Goal: Information Seeking & Learning: Find specific fact

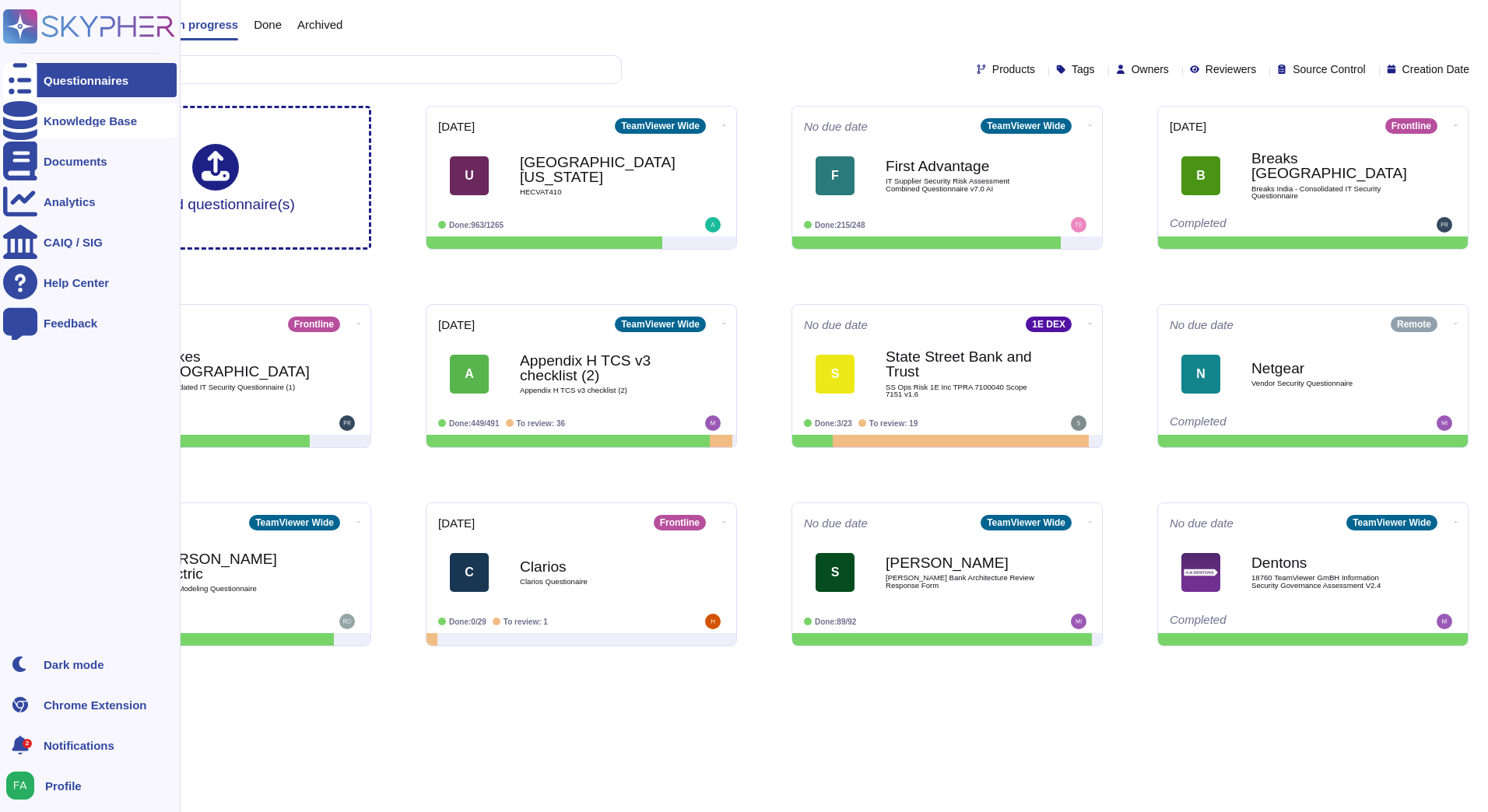
click at [65, 127] on div "Knowledge Base" at bounding box center [89, 120] width 173 height 34
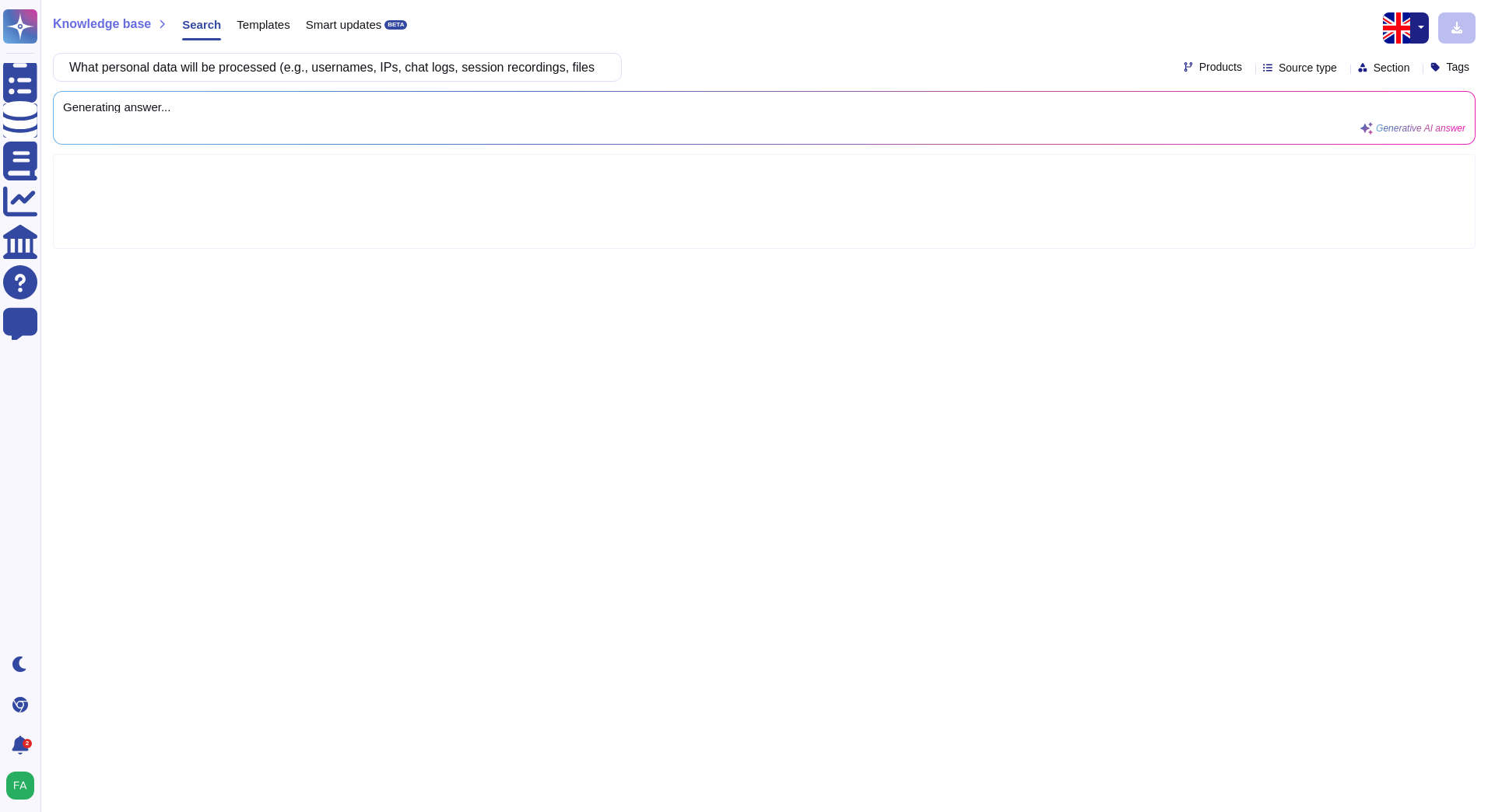
scroll to position [0, 63]
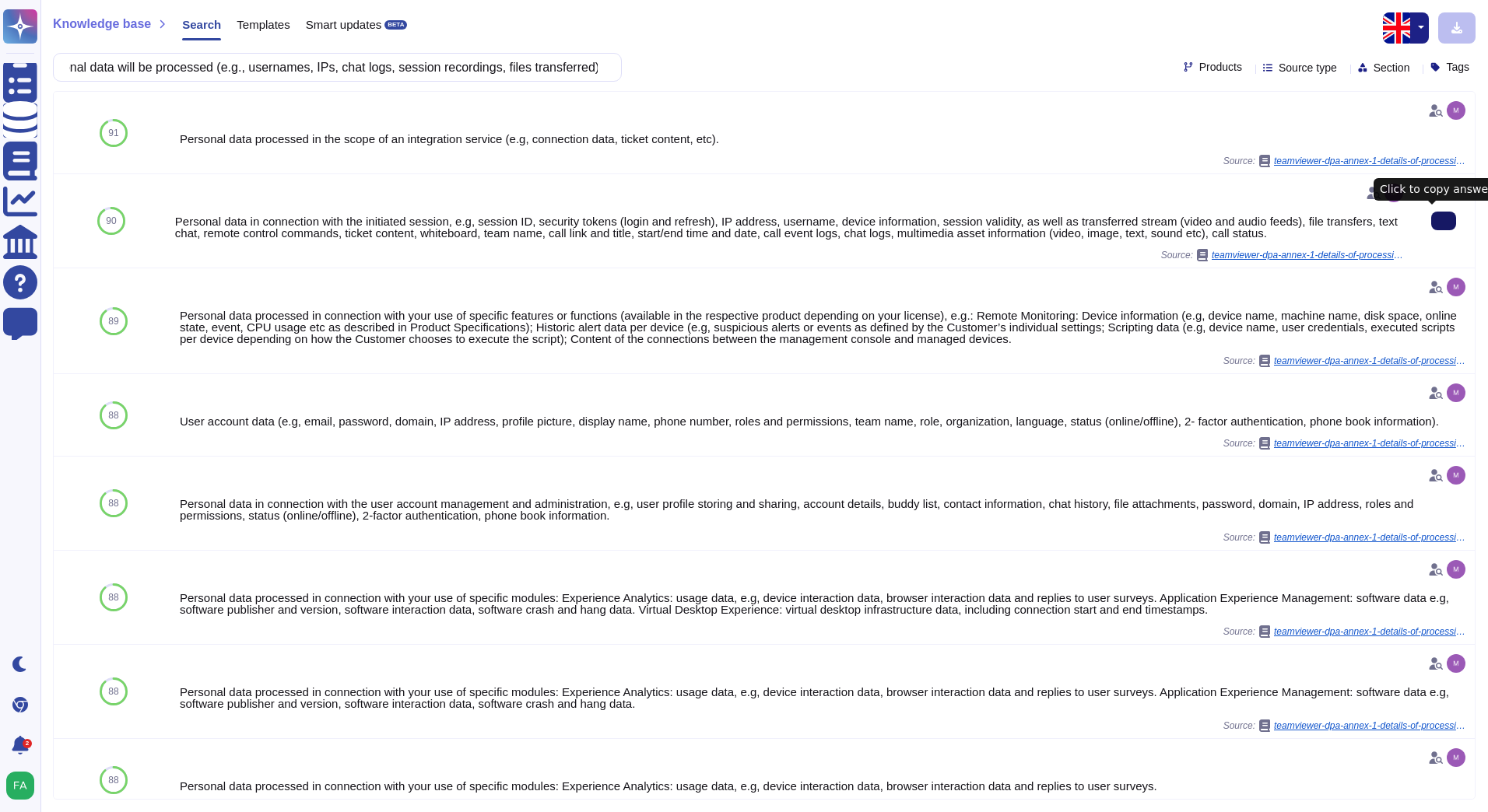
click at [1431, 221] on button at bounding box center [1444, 221] width 25 height 19
click at [338, 69] on input "What personal data will be processed (e.g., usernames, IPs, chat logs, session …" at bounding box center [334, 67] width 544 height 28
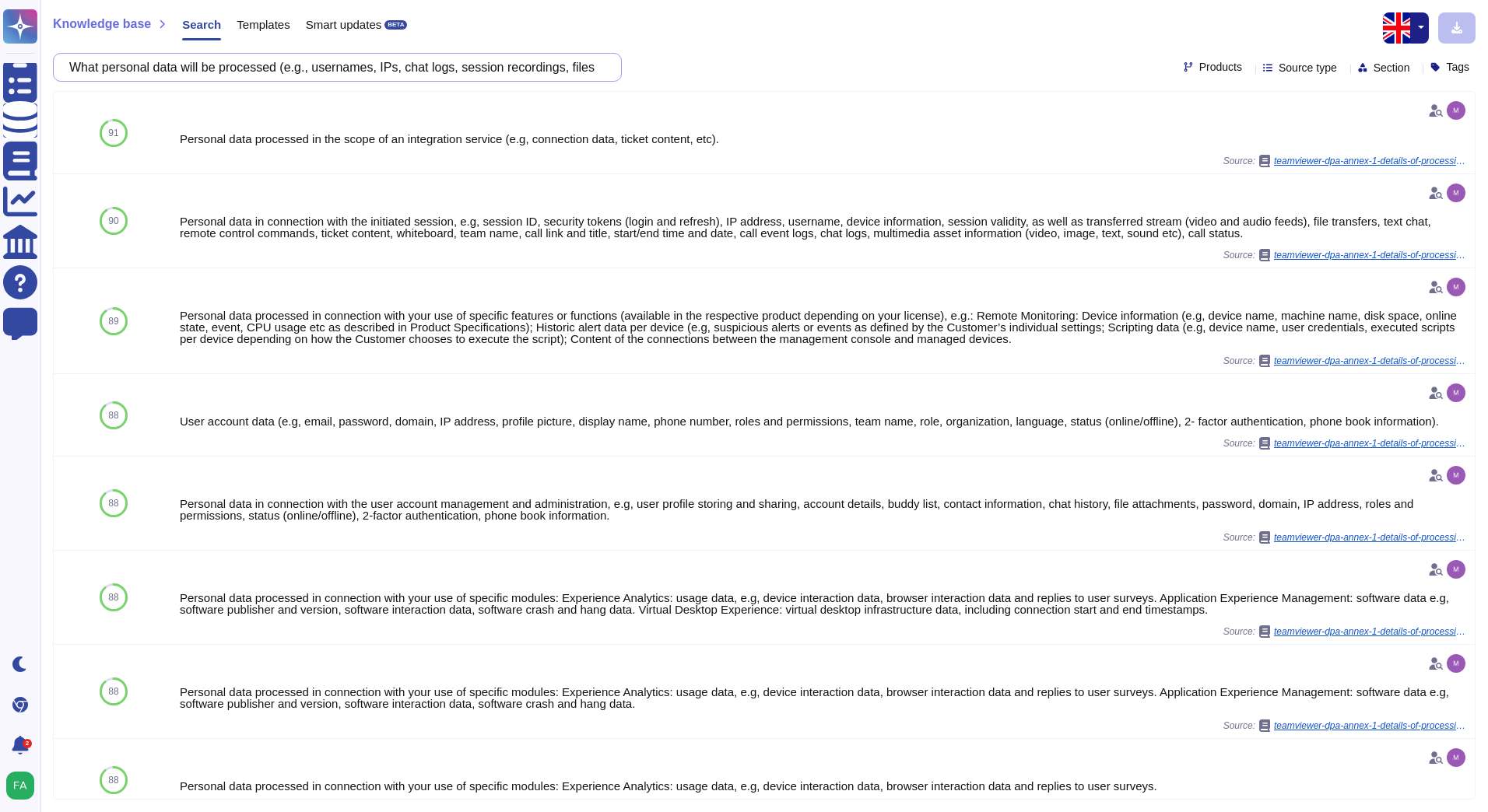
paste input "ill sessions be recorded or screens captured? If yes, where are recordings stor…"
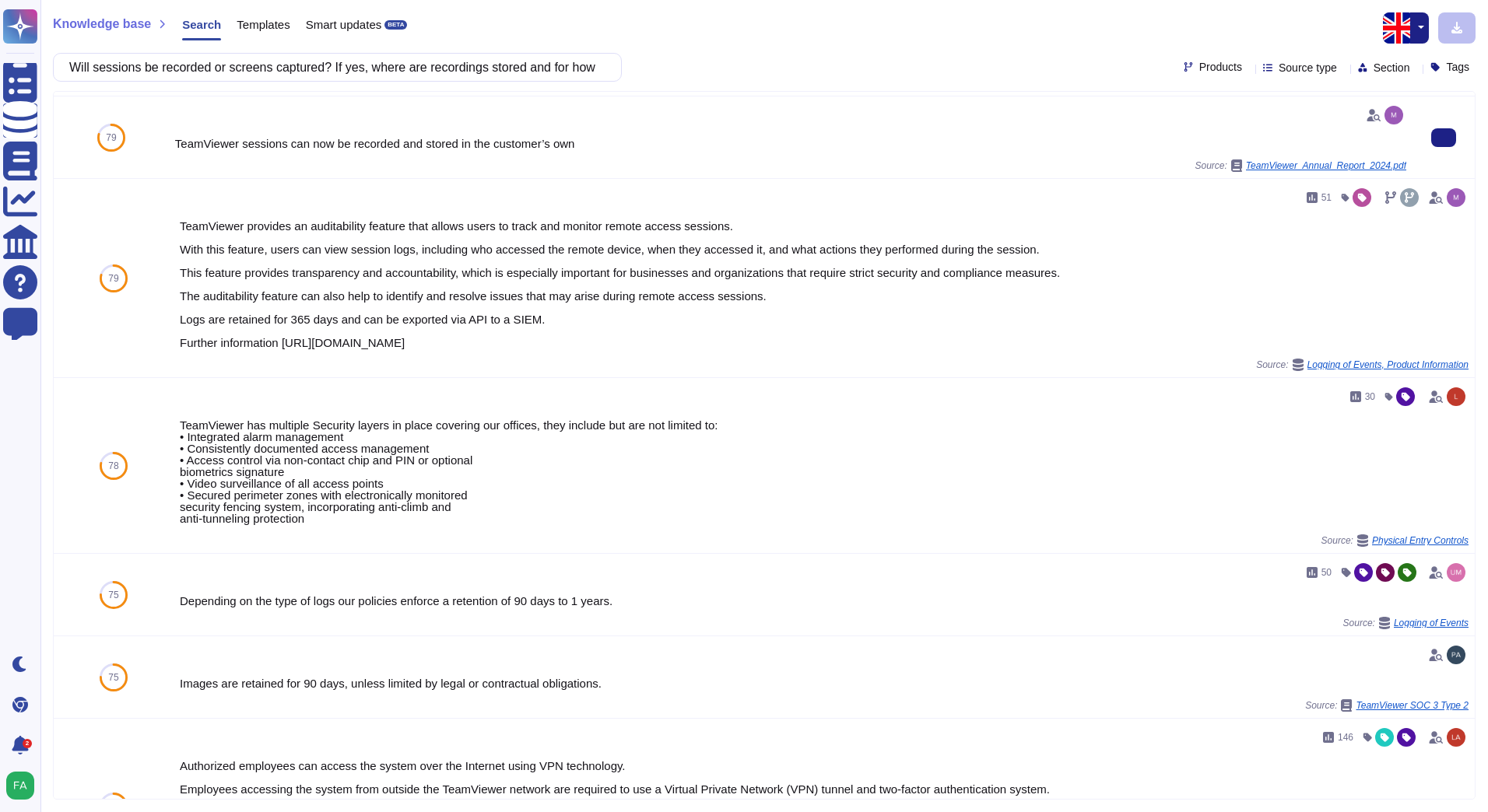
click at [694, 140] on div "TeamViewer sessions can now be recorded and stored in the customer’s own" at bounding box center [791, 143] width 1231 height 12
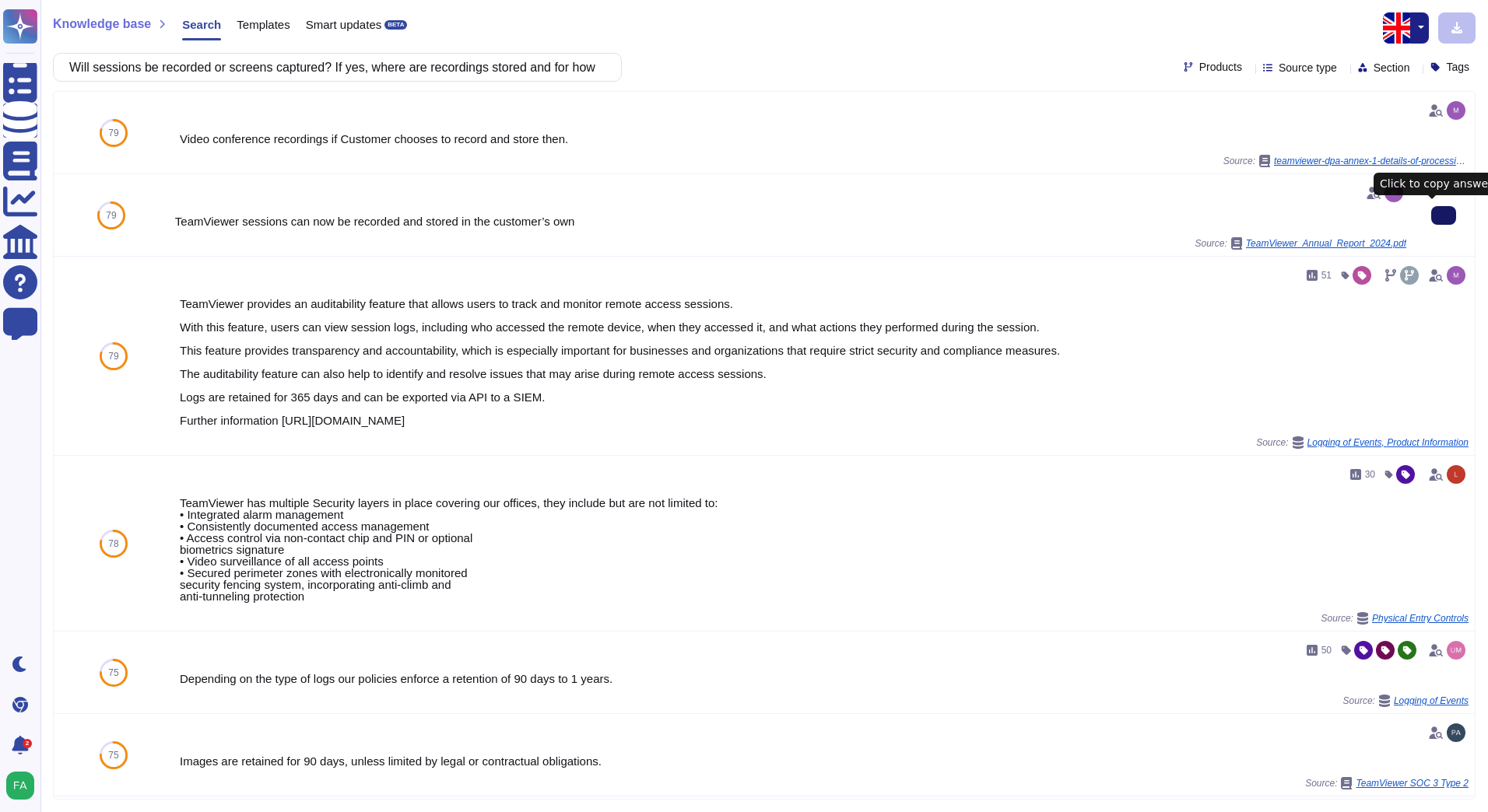
click at [1431, 221] on button at bounding box center [1444, 215] width 25 height 19
click at [310, 74] on input "Will sessions be recorded or screens captured? If yes, where are recordings sto…" at bounding box center [334, 67] width 544 height 28
paste input "here is the service hosted for us (EU/EEA data centers)? Any data transfers out…"
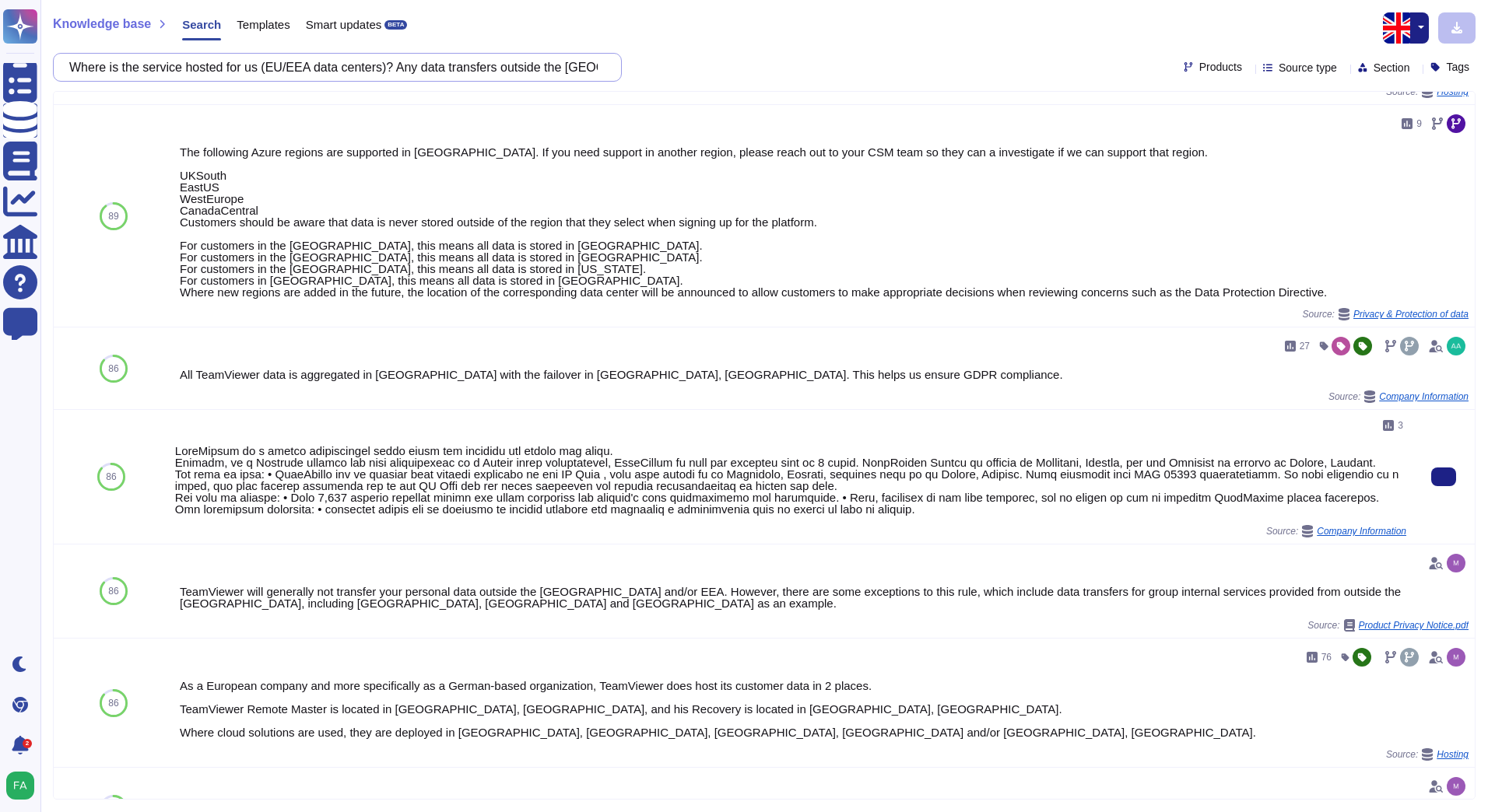
scroll to position [311, 0]
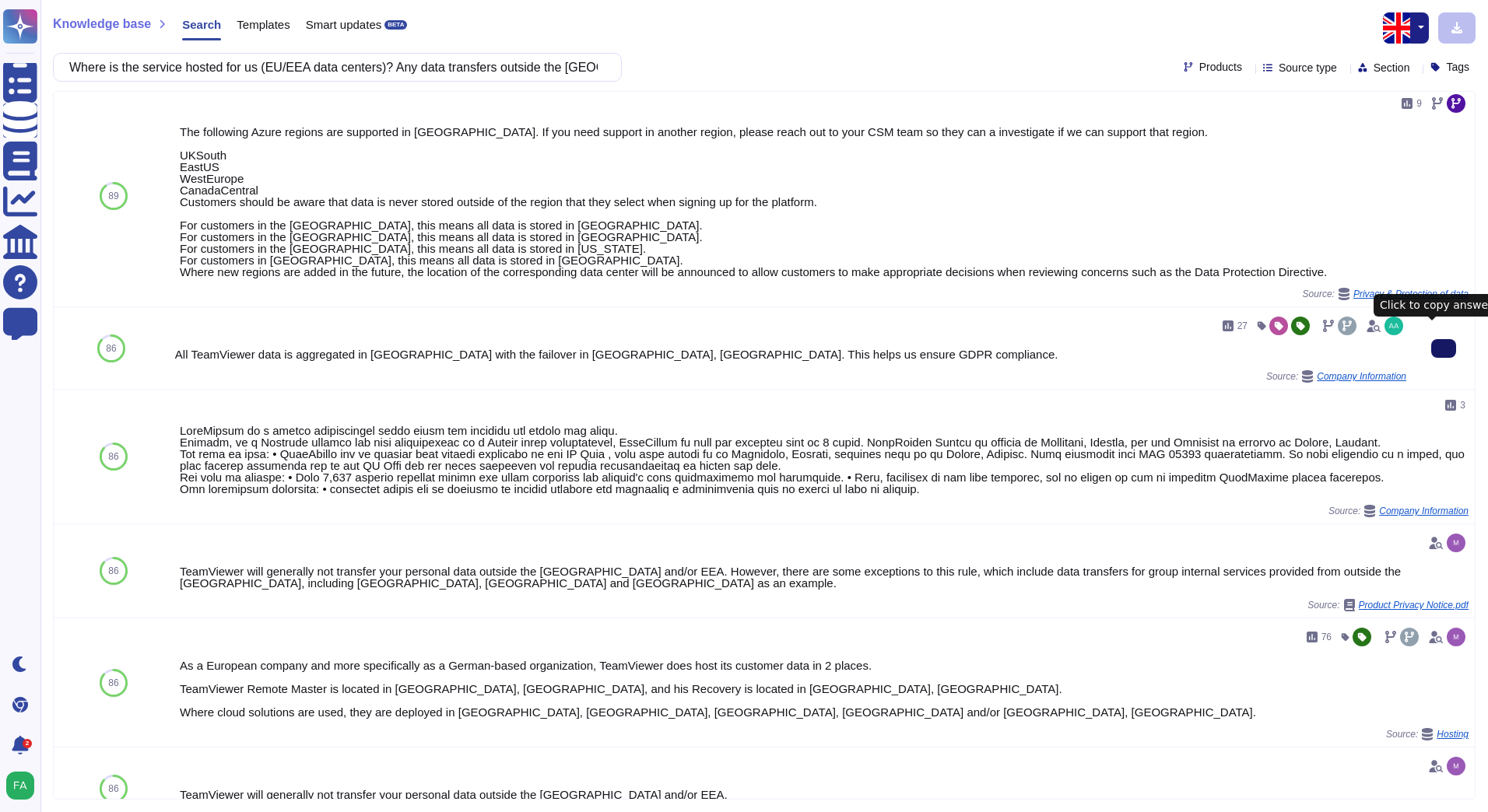
click at [1444, 349] on icon at bounding box center [1444, 349] width 0 height 0
click at [412, 71] on input "Where is the service hosted for us (EU/EEA data centers)? Any data transfers ou…" at bounding box center [334, 67] width 544 height 28
paste input "at access controls will we use (SSO, MFA, role-based permissions)? Who will hav…"
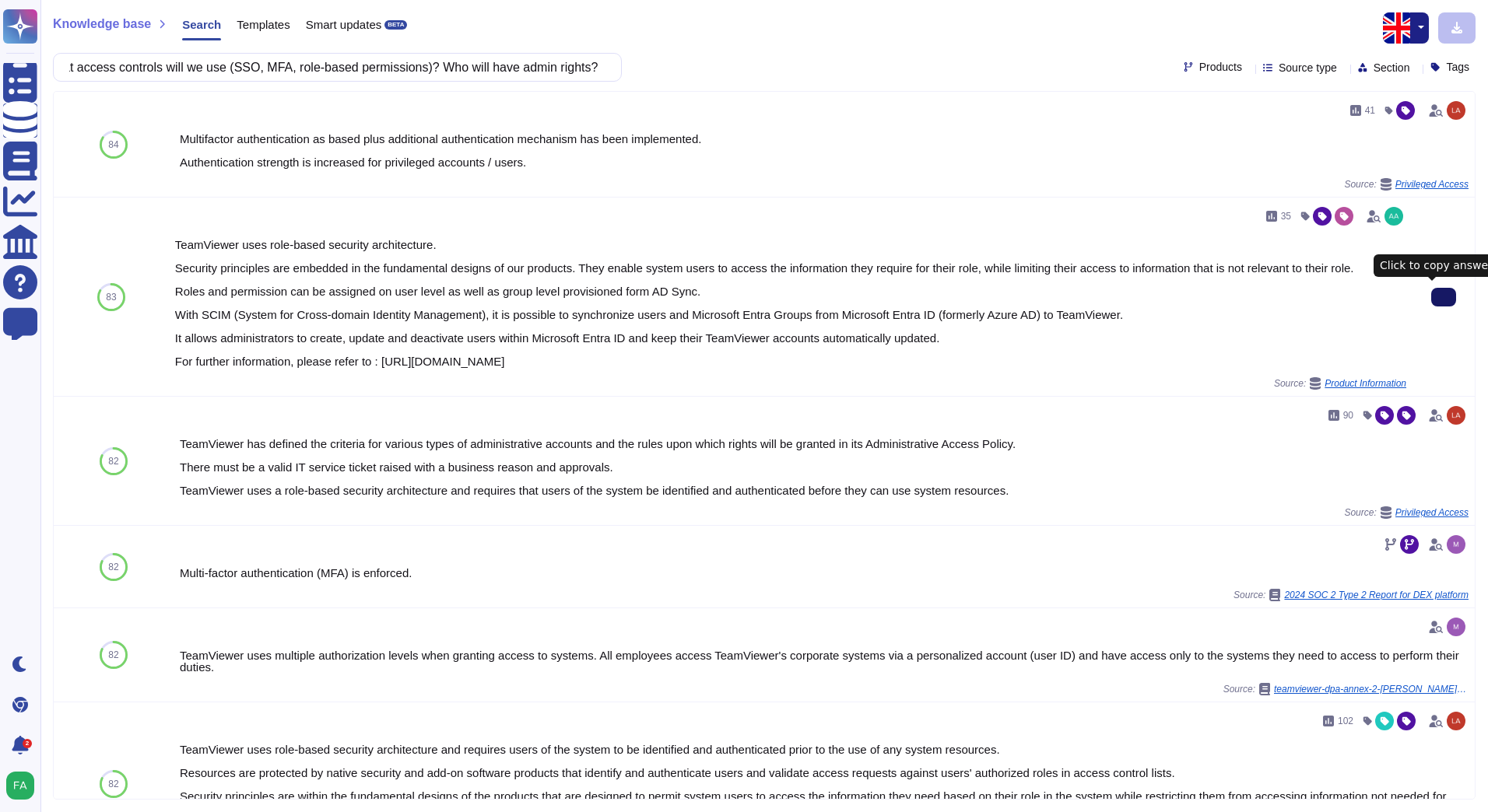
scroll to position [0, 0]
click at [1431, 305] on button at bounding box center [1444, 297] width 25 height 19
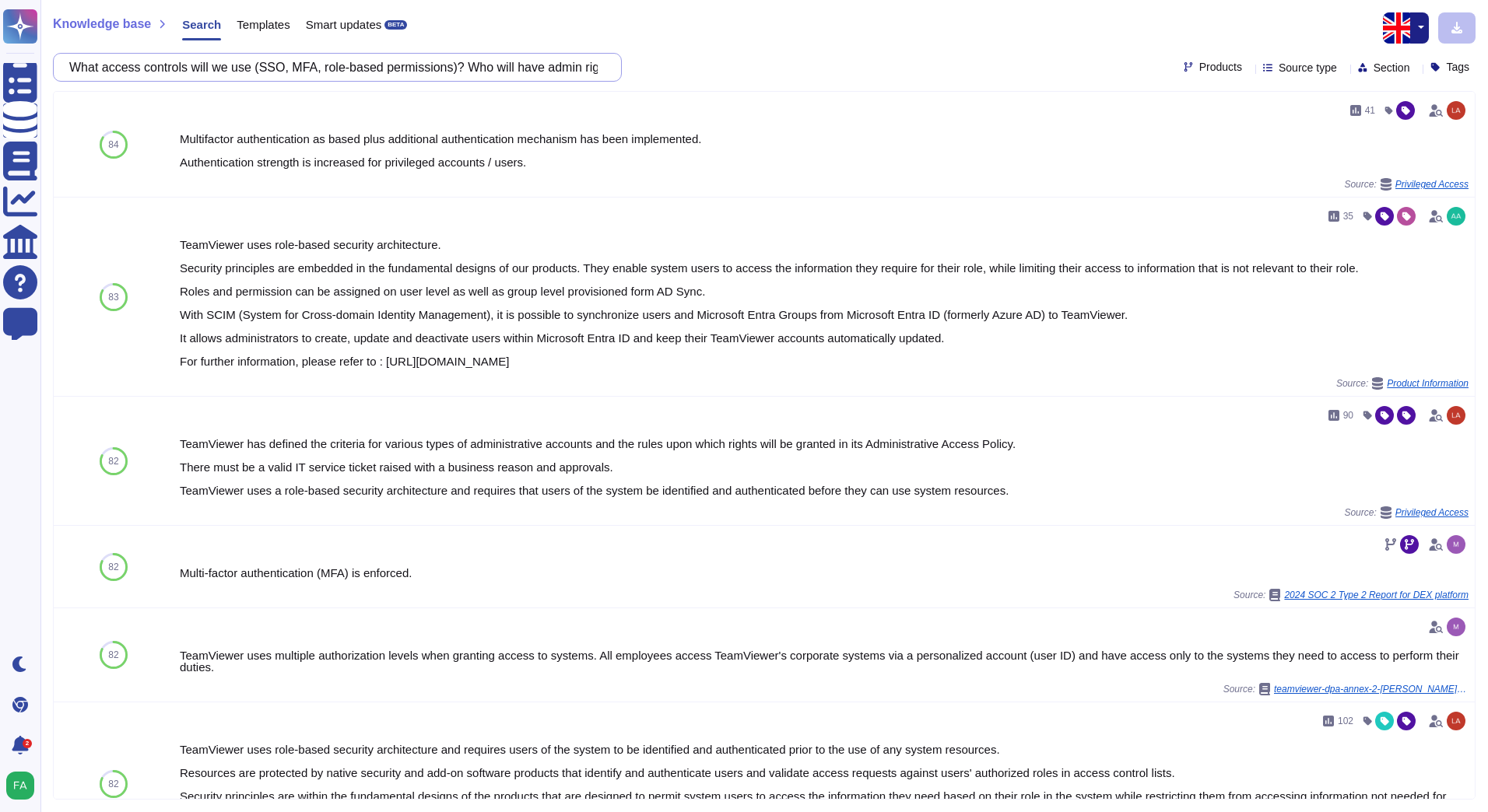
click at [404, 68] on input "What access controls will we use (SSO, MFA, role-based permissions)? Who will h…" at bounding box center [334, 67] width 544 height 28
paste input "Are detailed audit logs available, and who will review them"
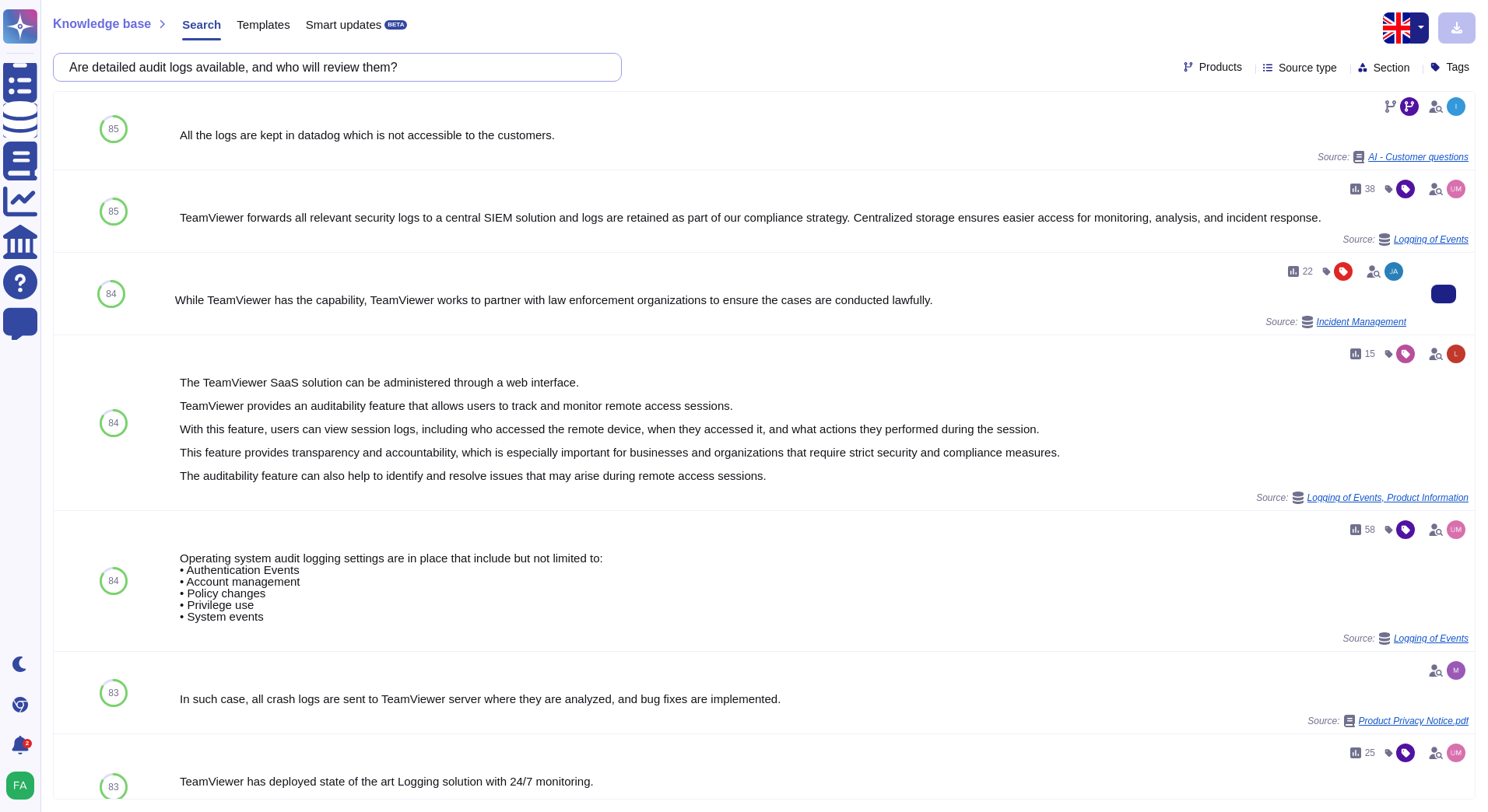
scroll to position [86, 0]
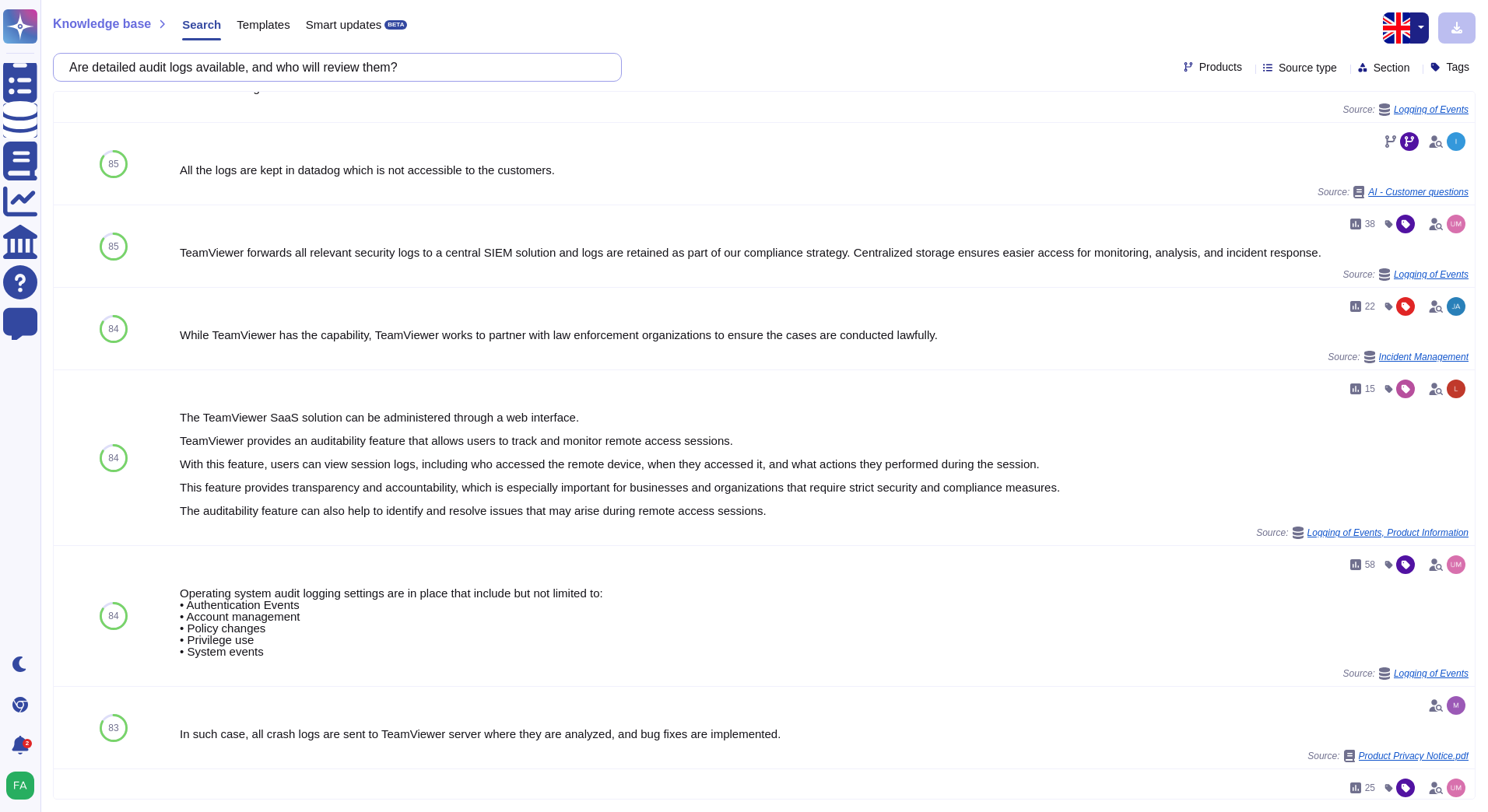
drag, startPoint x: 429, startPoint y: 65, endPoint x: 269, endPoint y: 71, distance: 160.1
click at [269, 71] on input "Are detailed audit logs available, and who will review them?" at bounding box center [334, 67] width 544 height 28
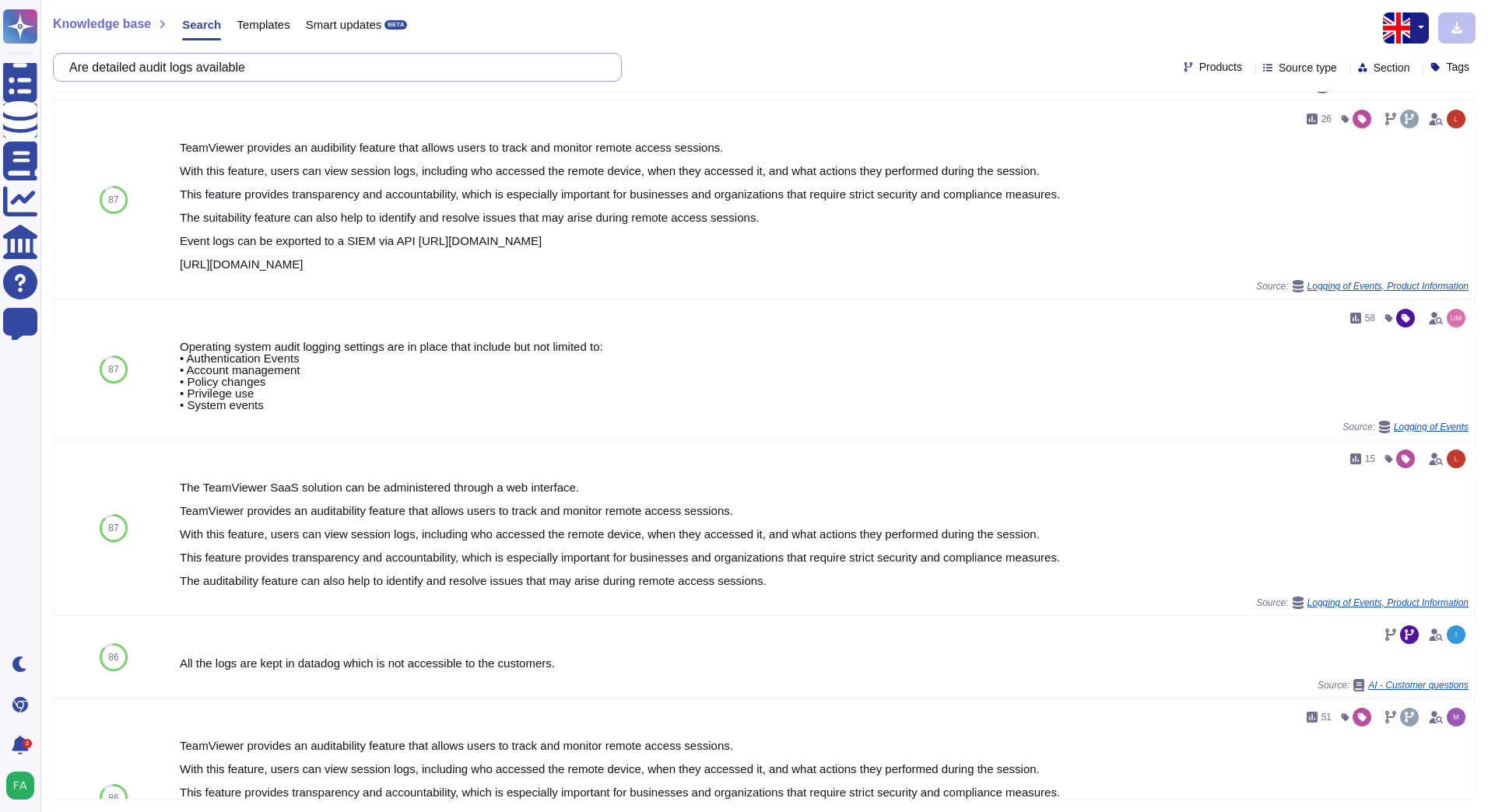
scroll to position [0, 0]
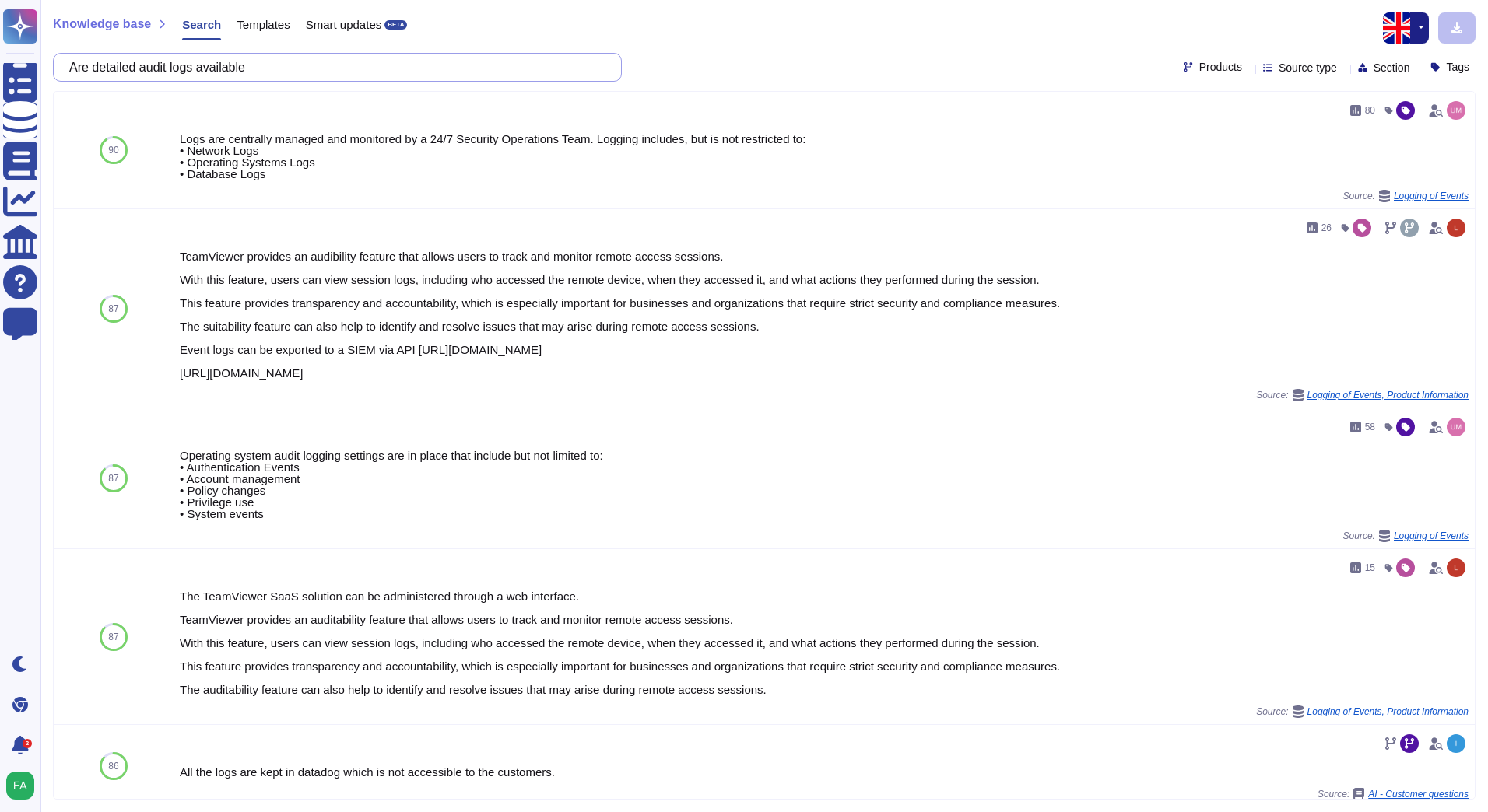
click at [165, 71] on input "Are detailed audit logs available" at bounding box center [334, 67] width 544 height 28
click at [165, 76] on input "Are detailed audit logs available" at bounding box center [334, 67] width 544 height 28
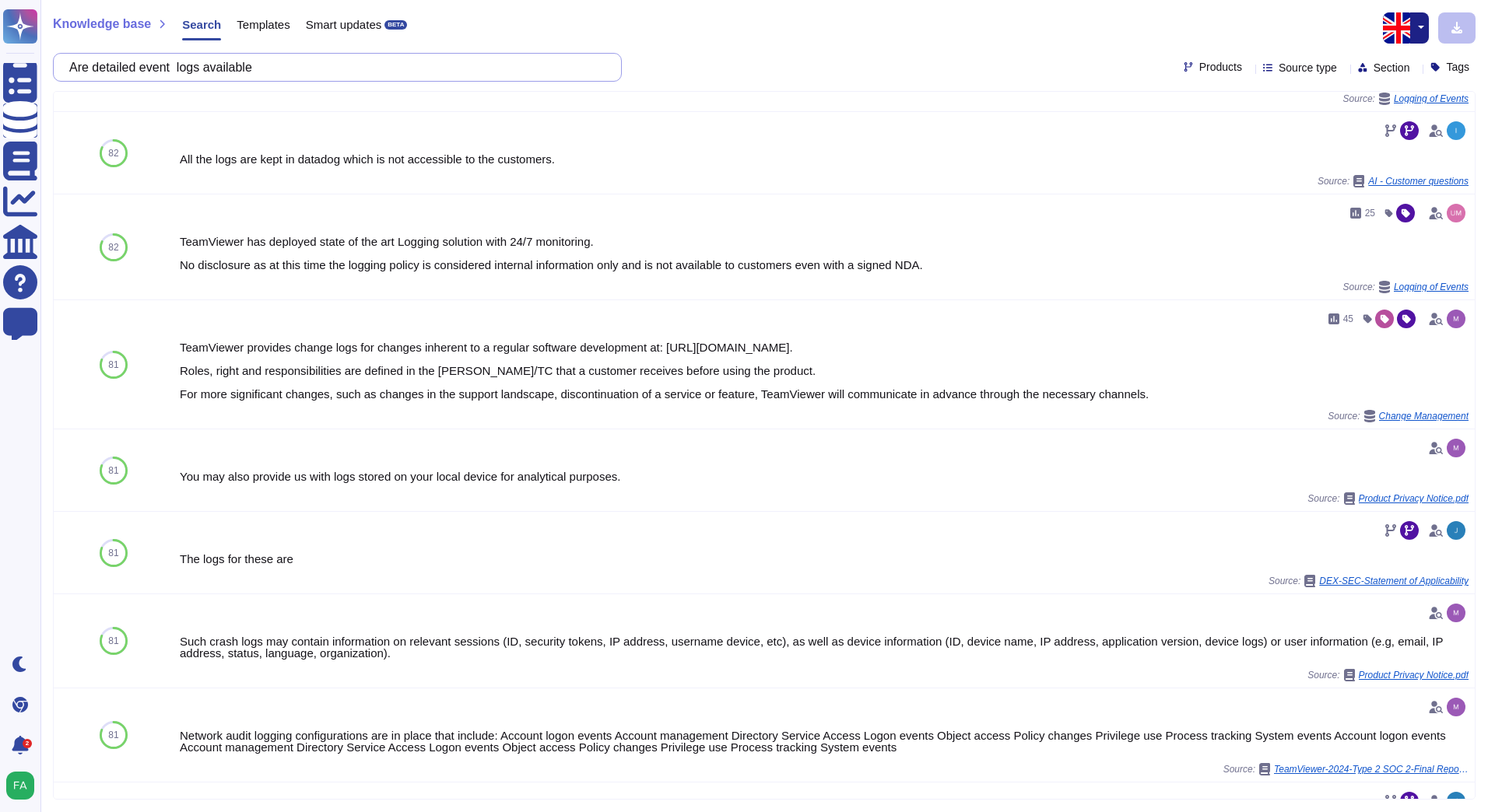
scroll to position [806, 0]
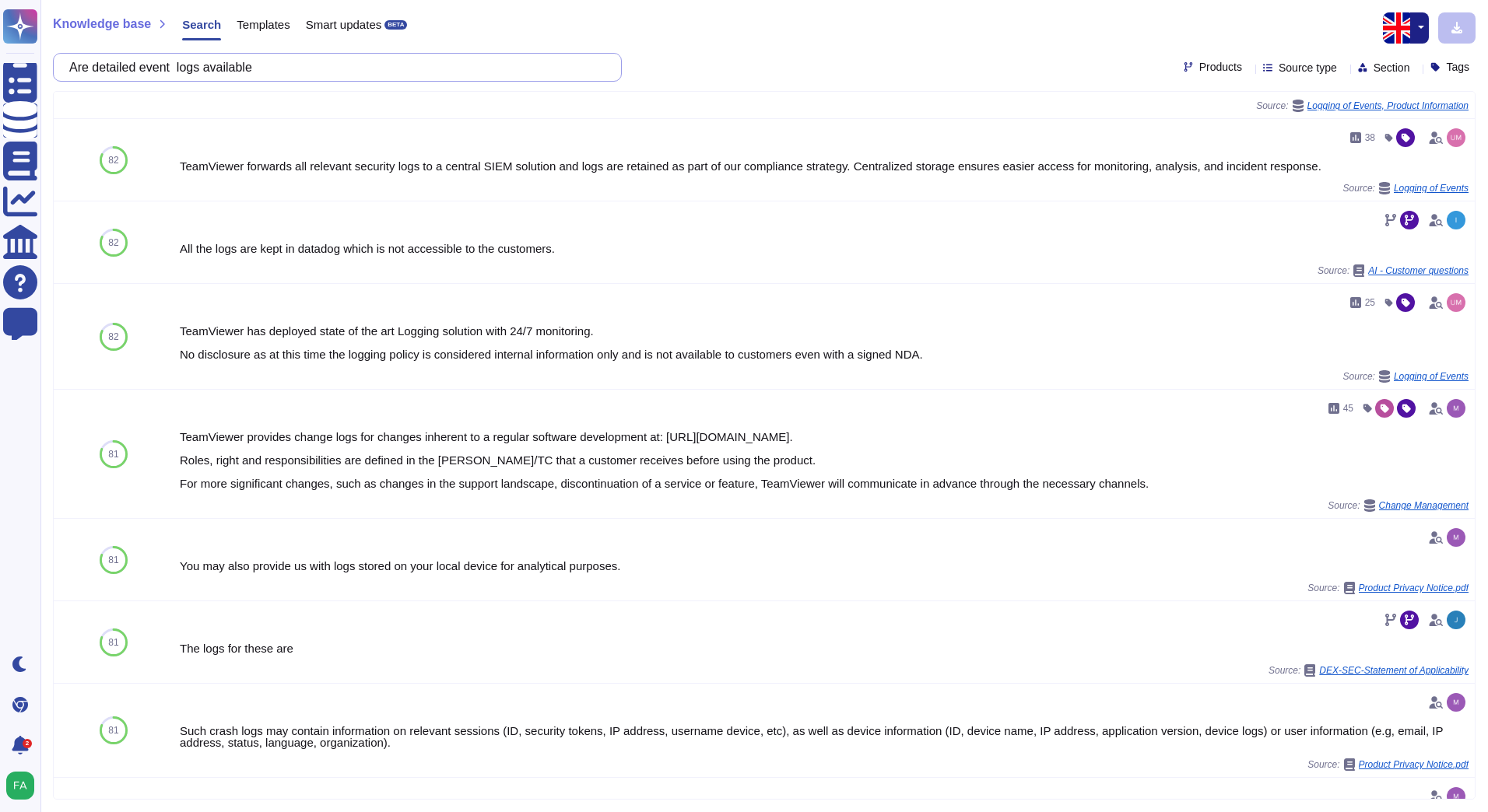
drag, startPoint x: 152, startPoint y: 67, endPoint x: 62, endPoint y: 63, distance: 90.1
click at [62, 63] on div "Are detailed event logs available" at bounding box center [337, 67] width 569 height 28
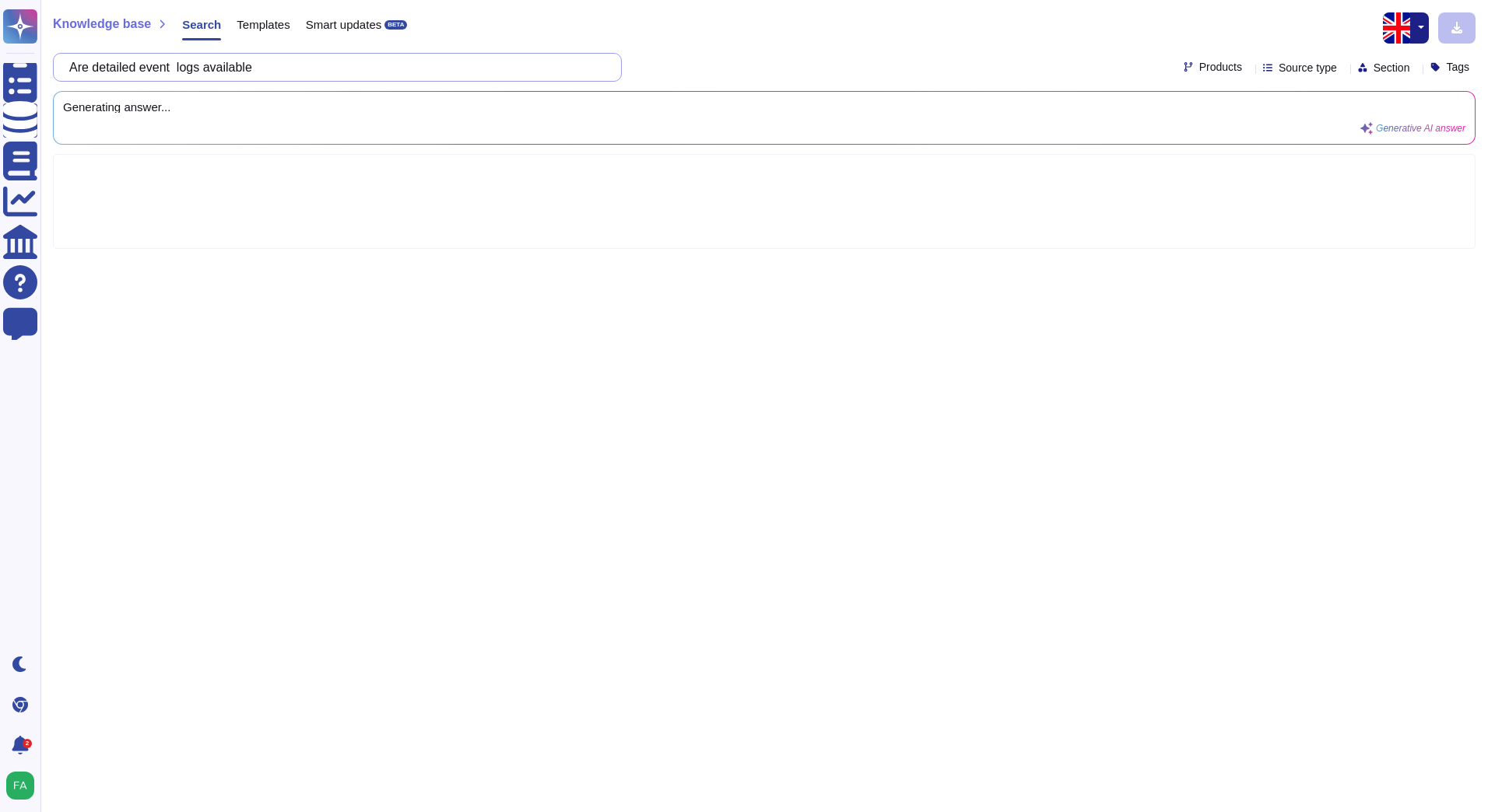
scroll to position [0, 0]
click at [244, 74] on input "event logs available" at bounding box center [334, 67] width 544 height 28
click at [199, 75] on input "event logs available" at bounding box center [334, 67] width 544 height 28
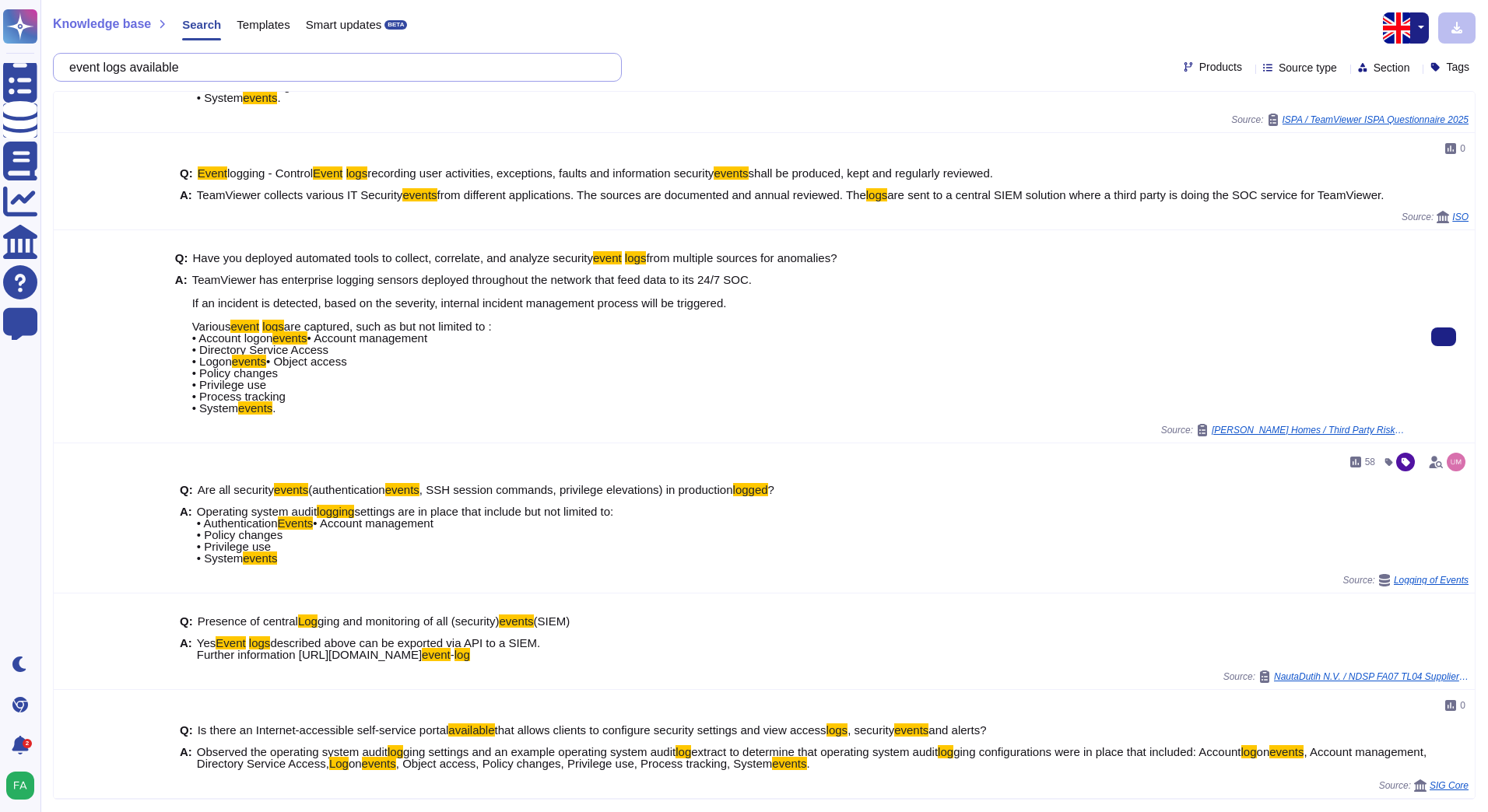
scroll to position [699, 0]
type input "event logs available"
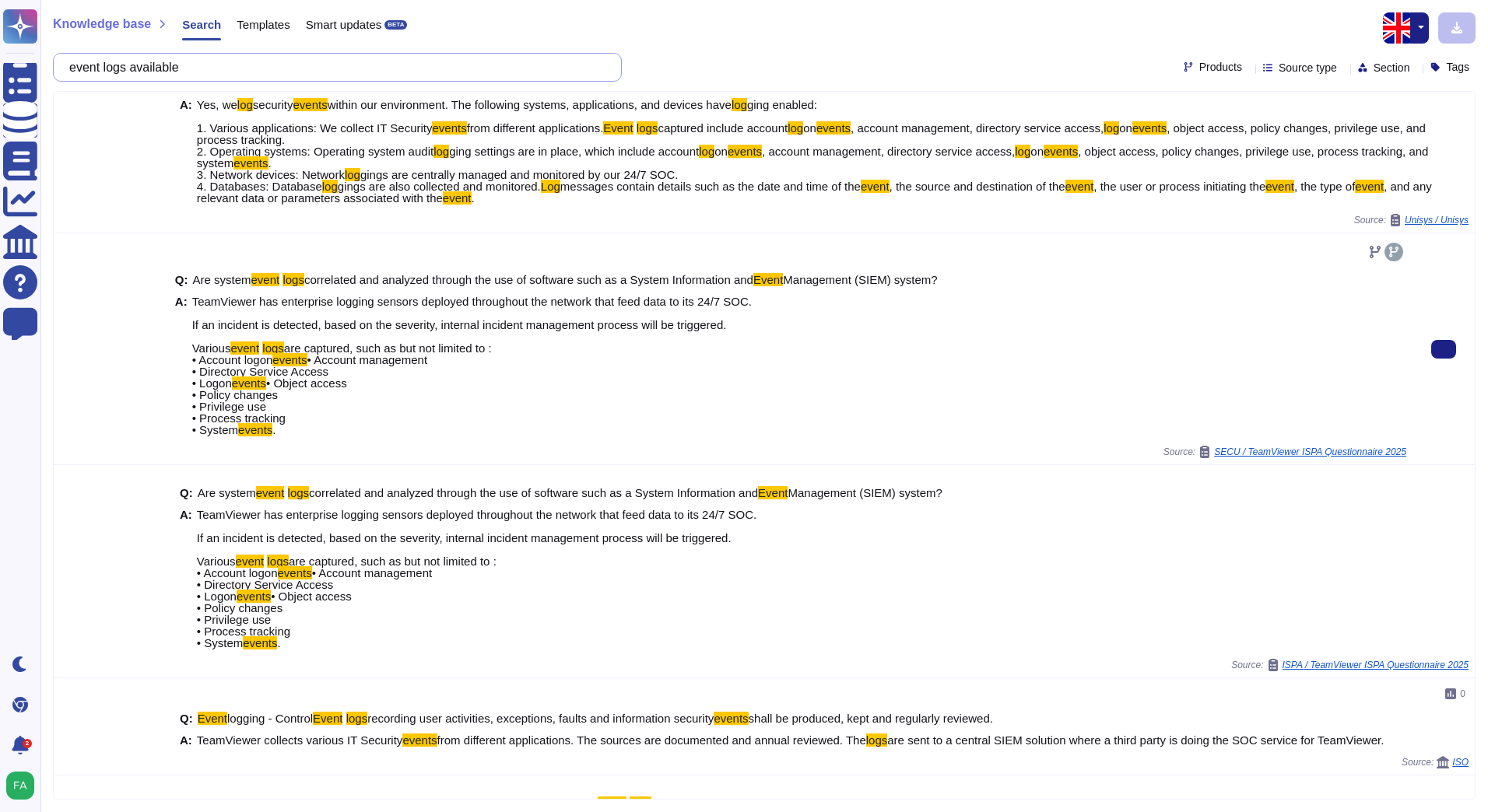
scroll to position [0, 0]
